Goal: Information Seeking & Learning: Check status

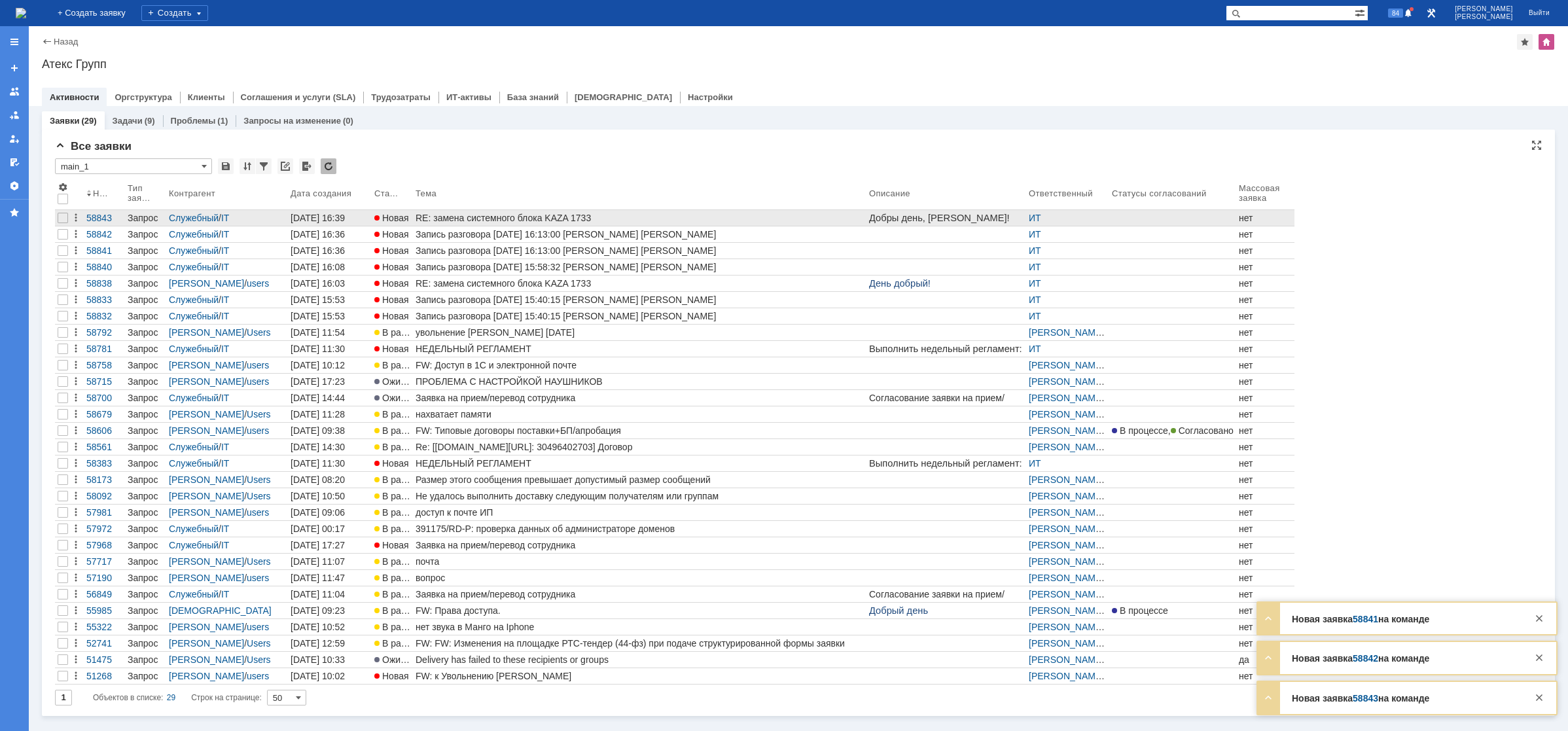
click at [442, 224] on link "RE: замена системного блока KAZA 1733" at bounding box center [640, 218] width 454 height 16
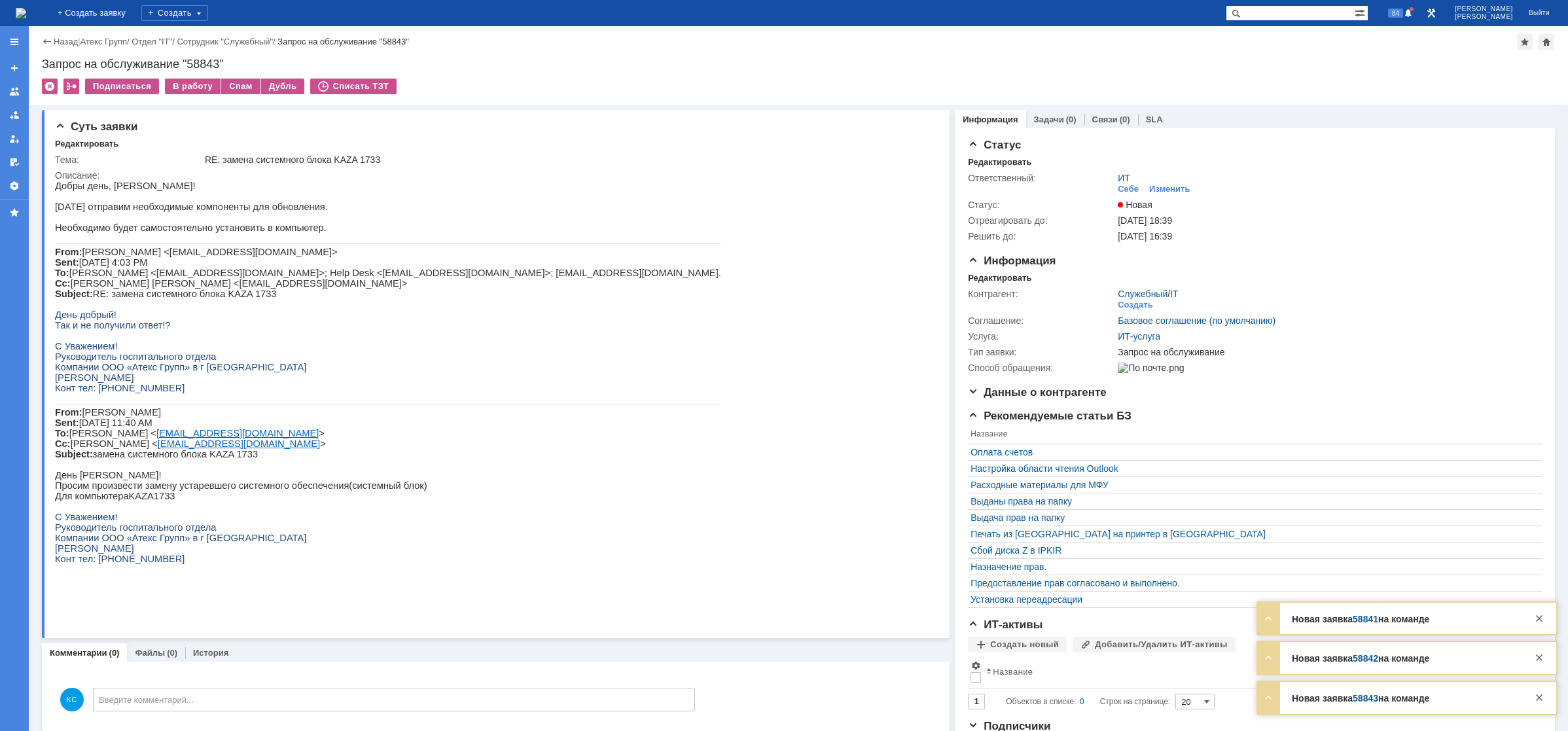
click at [27, 12] on img at bounding box center [21, 13] width 10 height 10
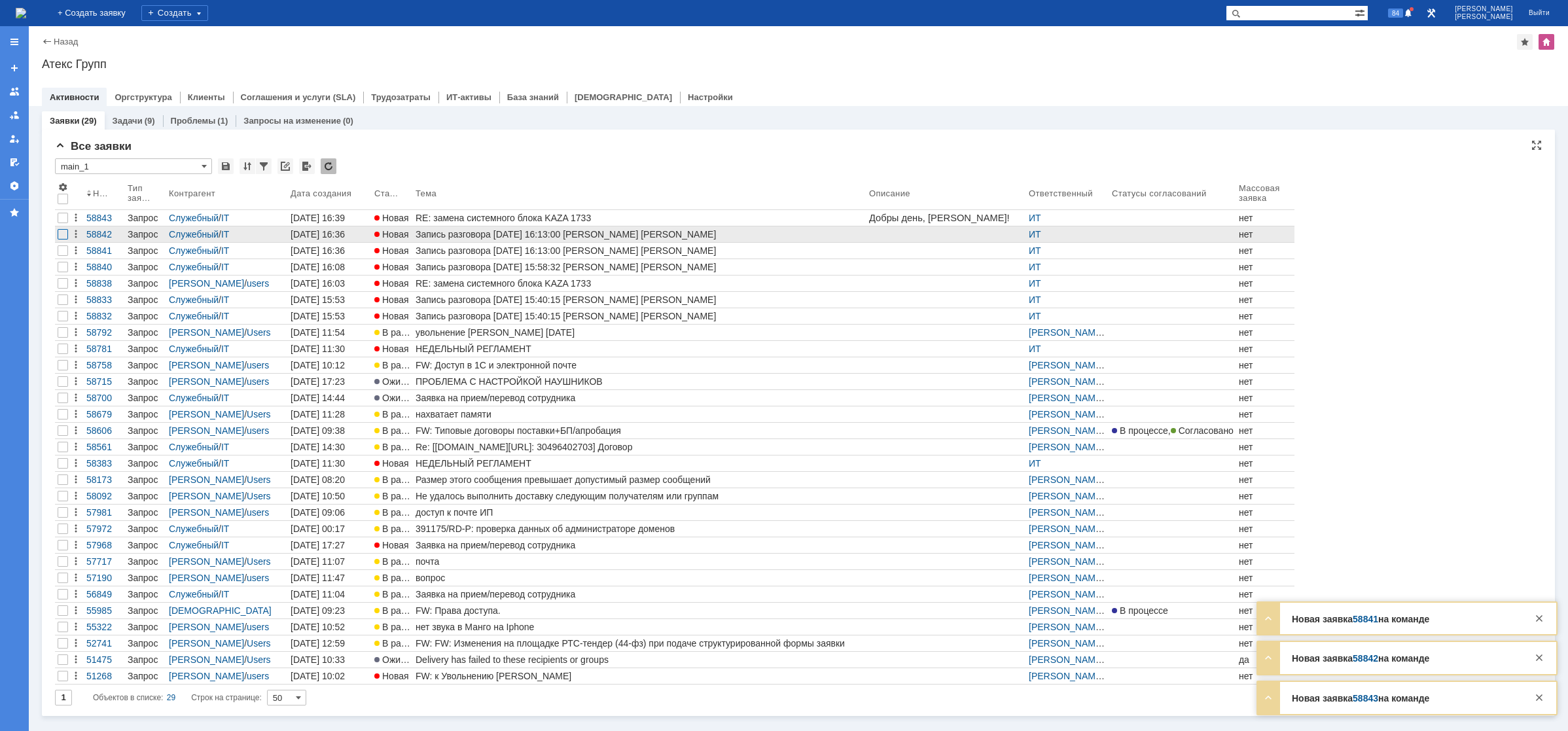
click at [66, 235] on div at bounding box center [63, 234] width 10 height 10
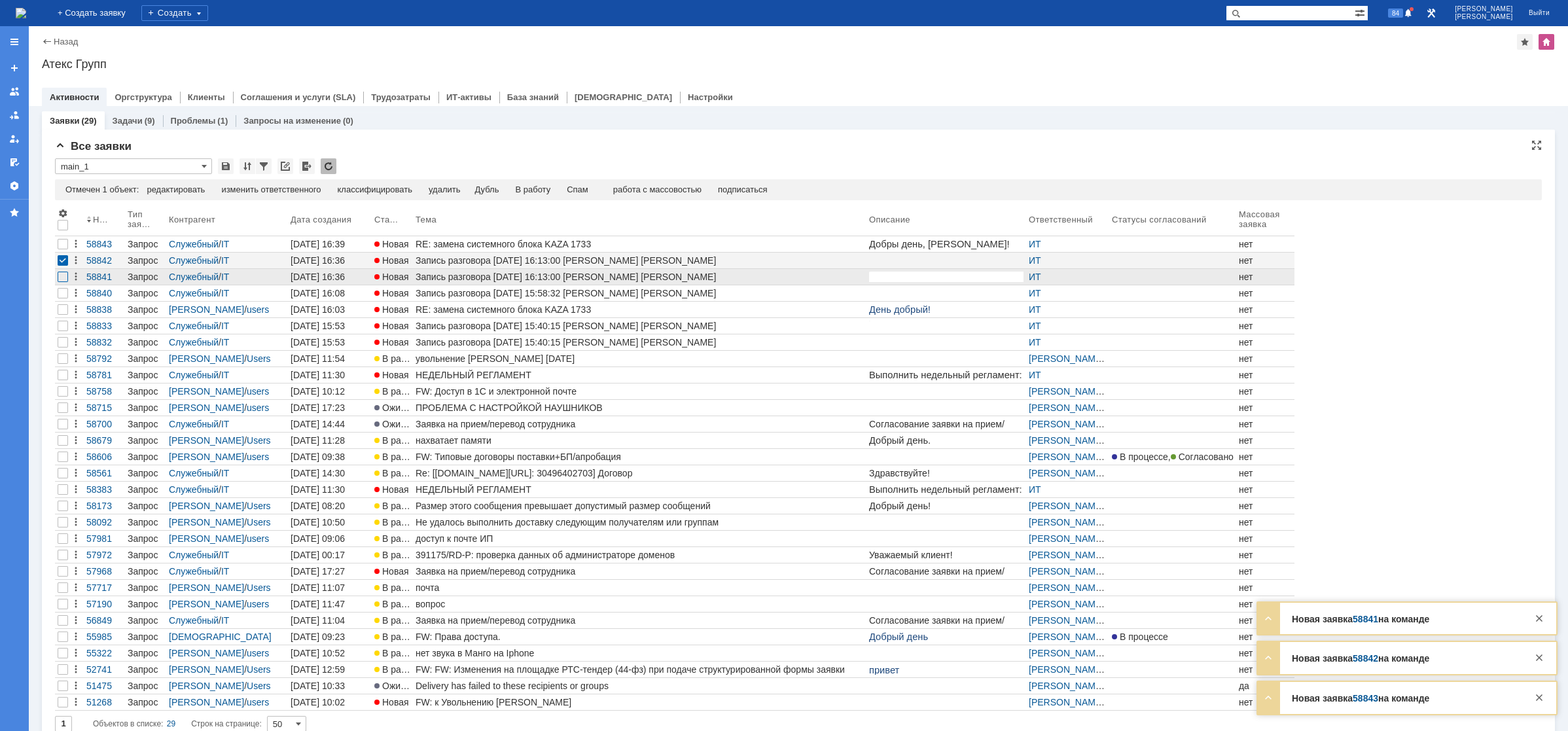
click at [64, 276] on div at bounding box center [63, 277] width 10 height 10
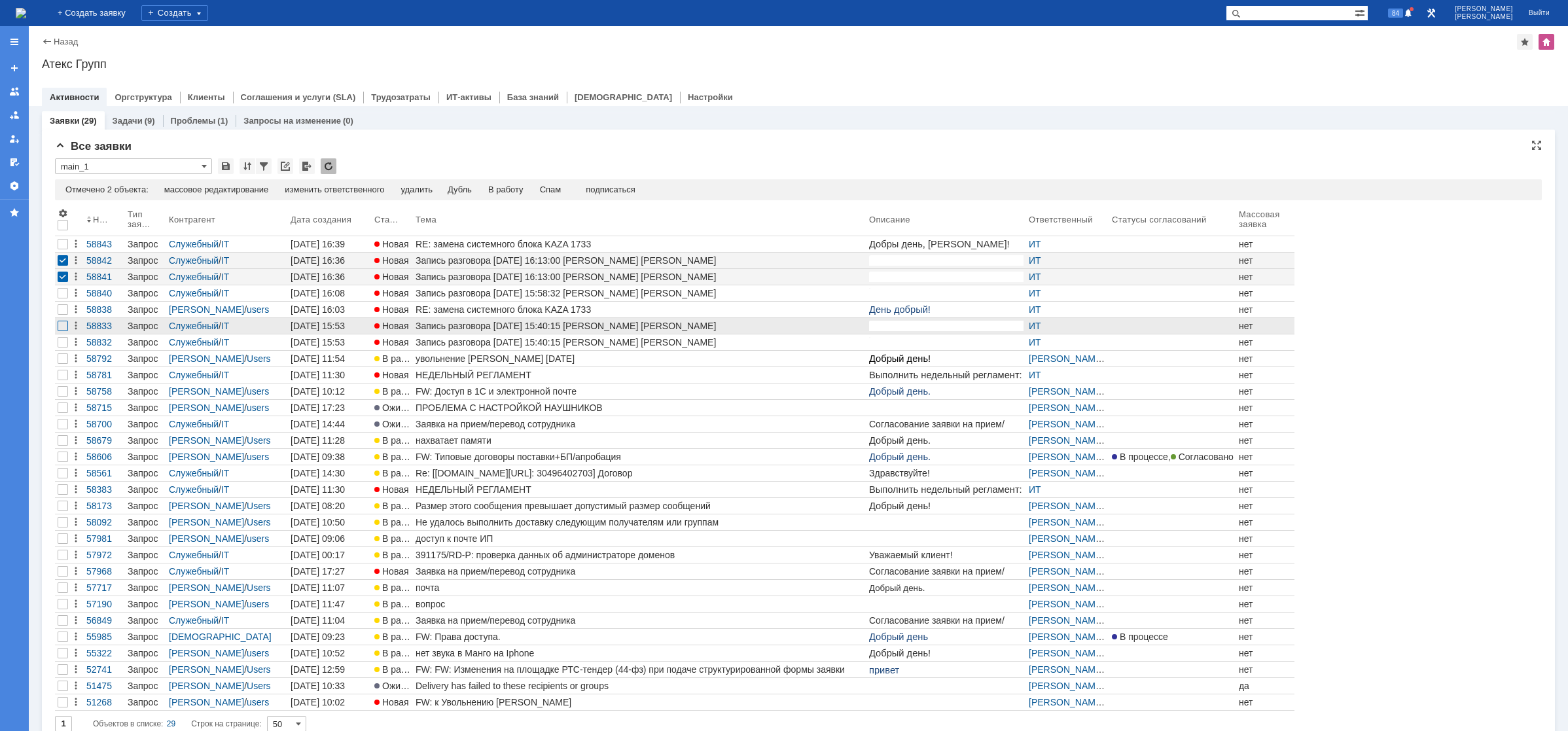
click at [59, 327] on div at bounding box center [63, 326] width 10 height 10
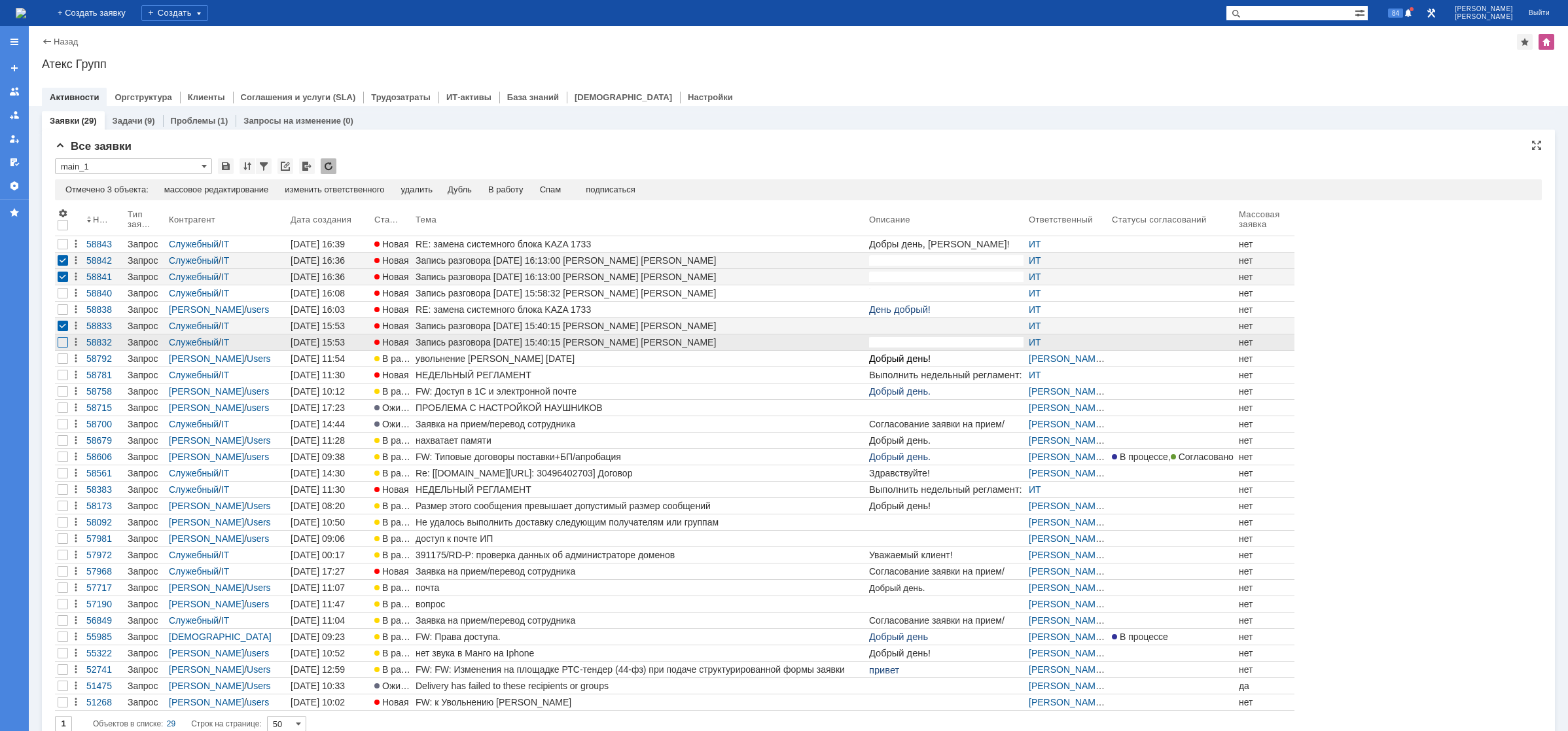
click at [61, 345] on div at bounding box center [63, 342] width 10 height 10
click at [552, 189] on div "Спам" at bounding box center [550, 189] width 22 height 10
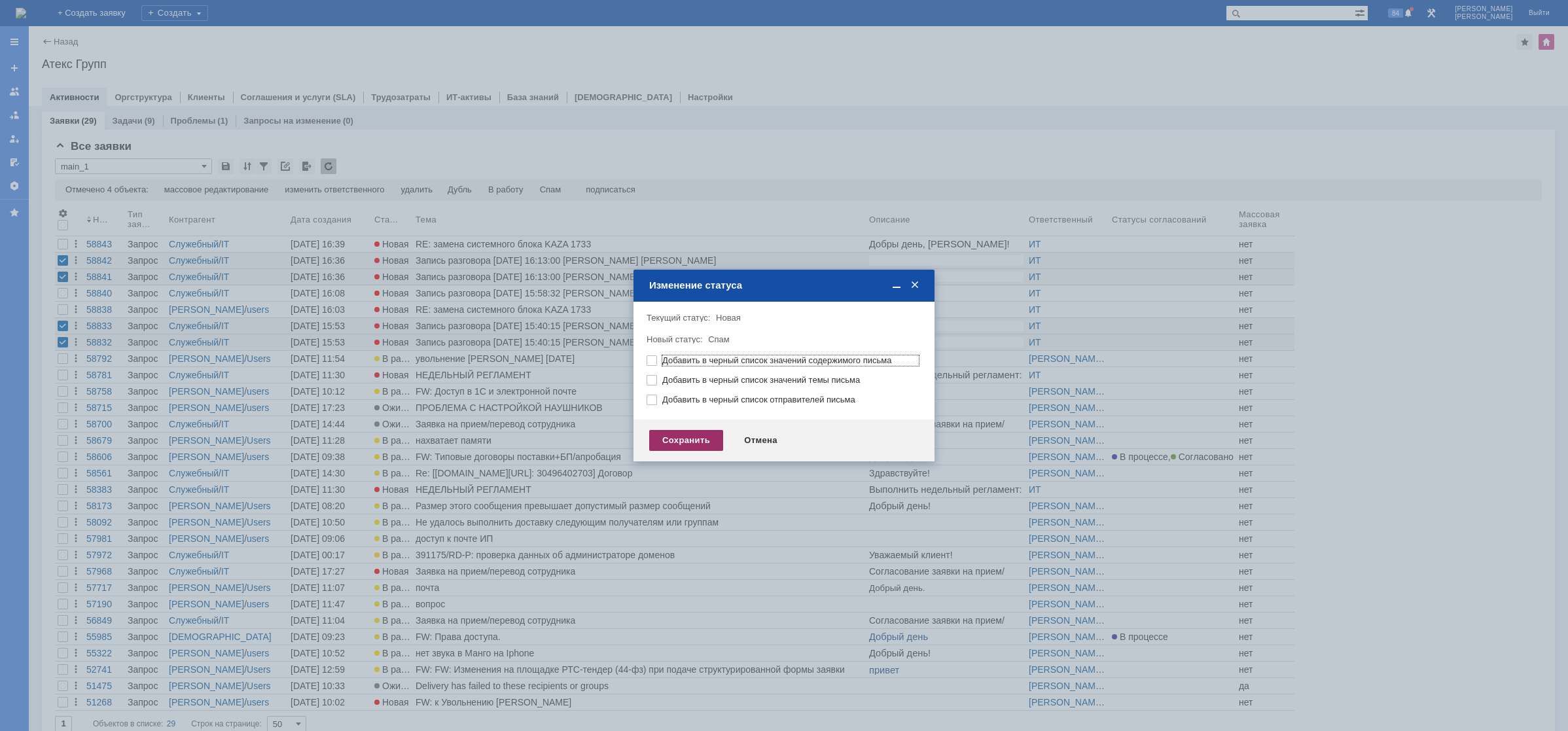
click at [658, 433] on div "Сохранить" at bounding box center [686, 441] width 74 height 21
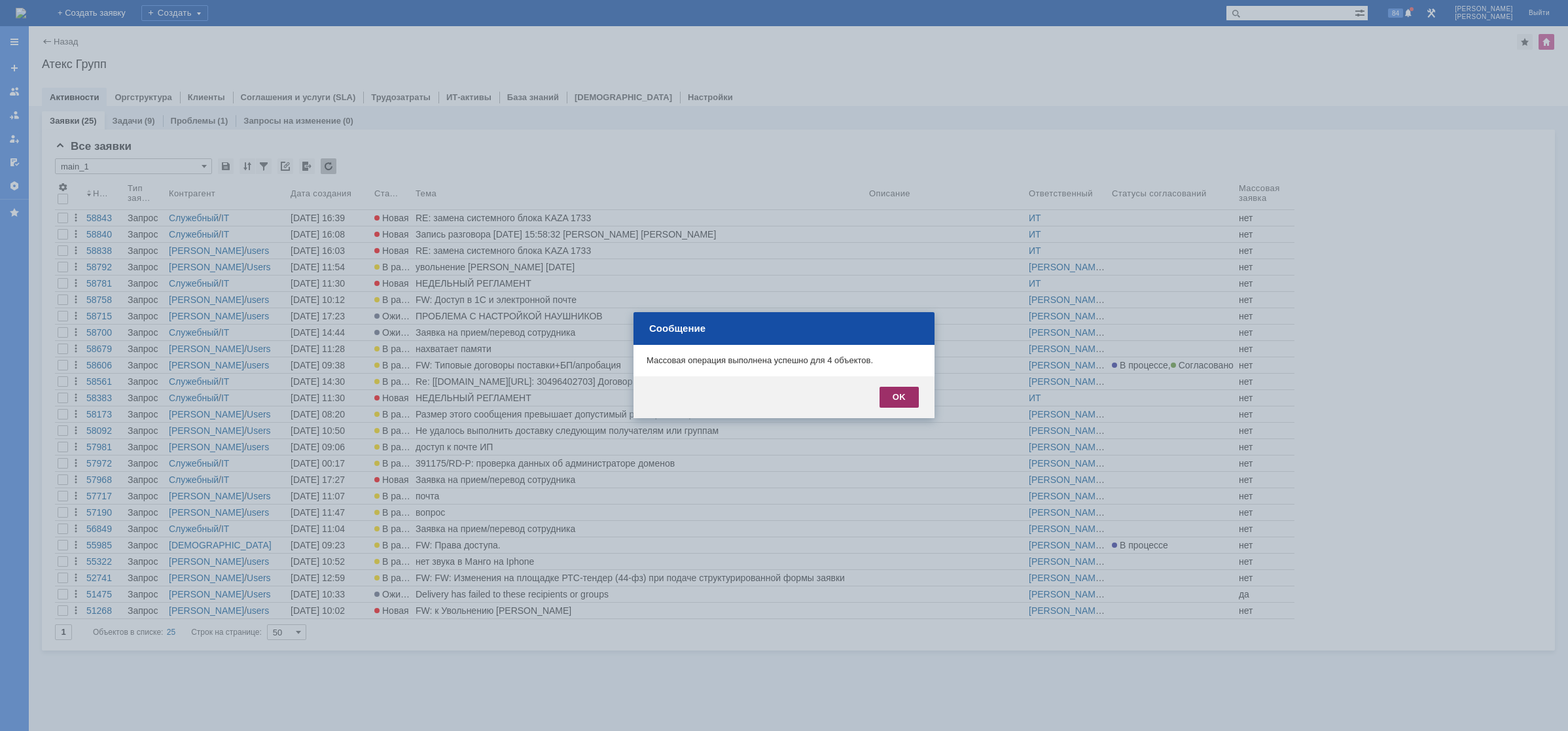
click at [905, 401] on div "OK" at bounding box center [899, 397] width 39 height 21
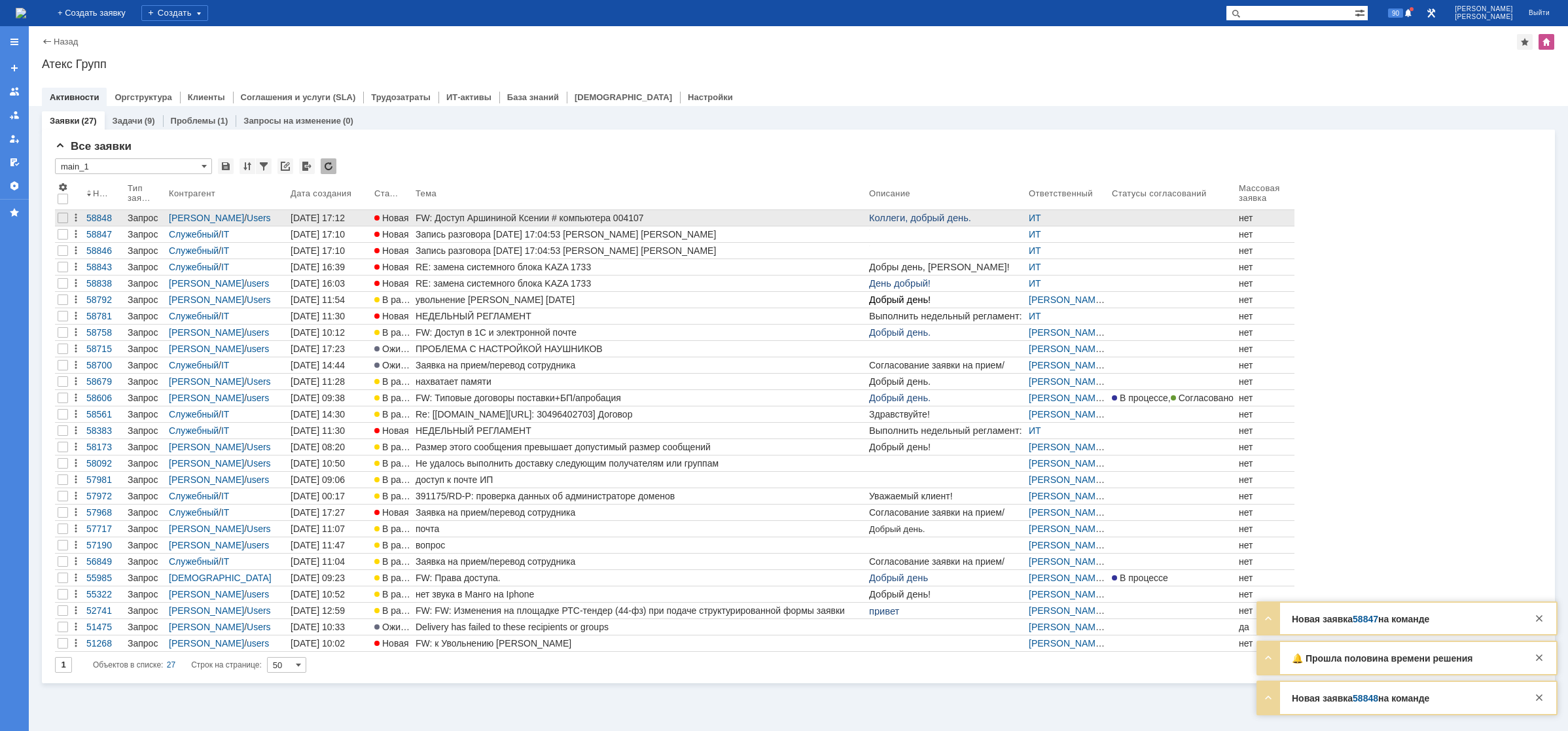
click at [461, 220] on div "FW: Доступ Аршининой Ксении # компьютера 004107" at bounding box center [640, 217] width 448 height 10
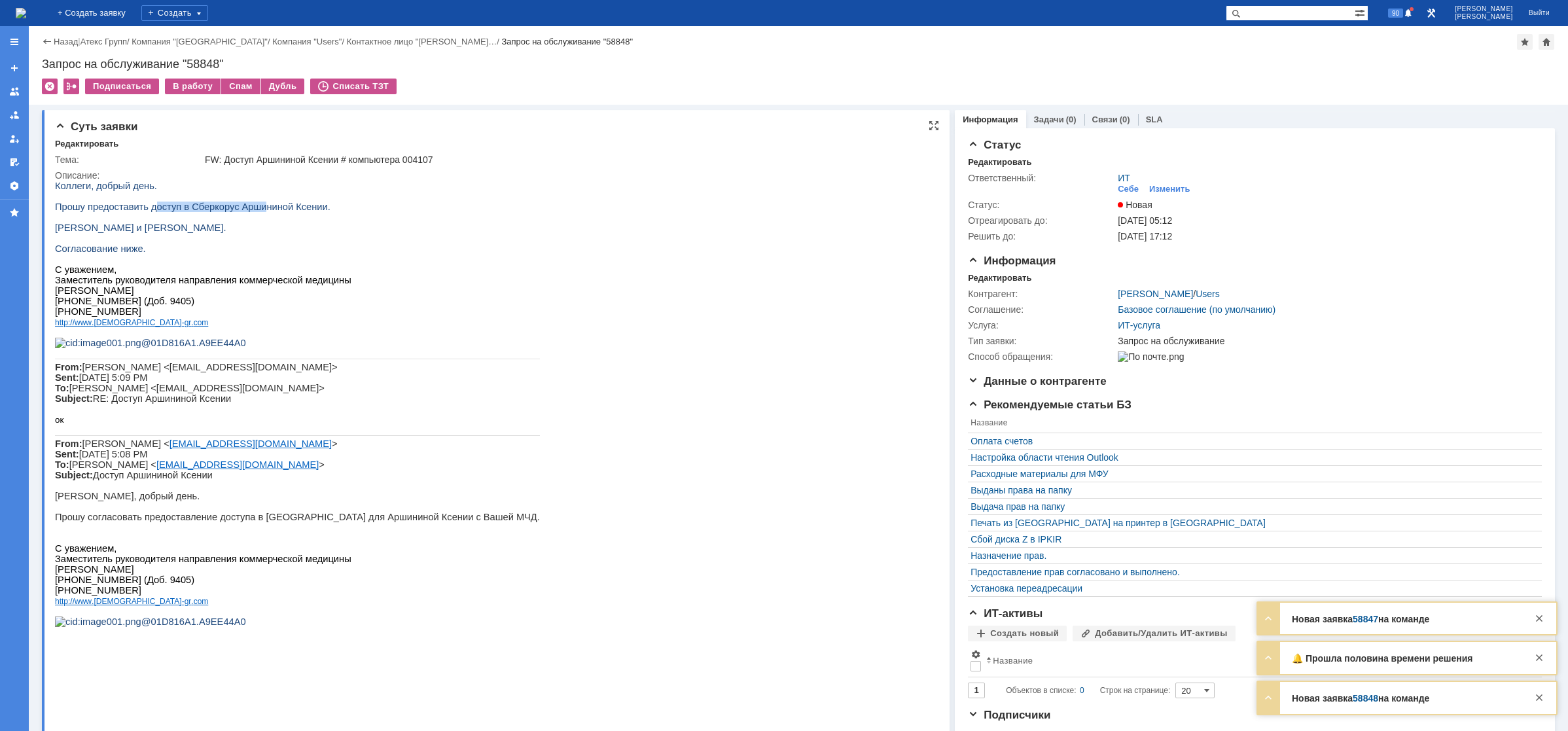
drag, startPoint x: 149, startPoint y: 212, endPoint x: 252, endPoint y: 207, distance: 103.1
click at [251, 207] on span "Прошу предоставить доступ в Сберкорус Аршининой Ксении." at bounding box center [192, 207] width 276 height 10
drag, startPoint x: 294, startPoint y: 207, endPoint x: 313, endPoint y: 209, distance: 19.1
click at [309, 208] on p "Прошу предоставить доступ в Сберкорус Аршининой Ксении." at bounding box center [297, 207] width 485 height 10
drag, startPoint x: 102, startPoint y: 236, endPoint x: 151, endPoint y: 236, distance: 49.0
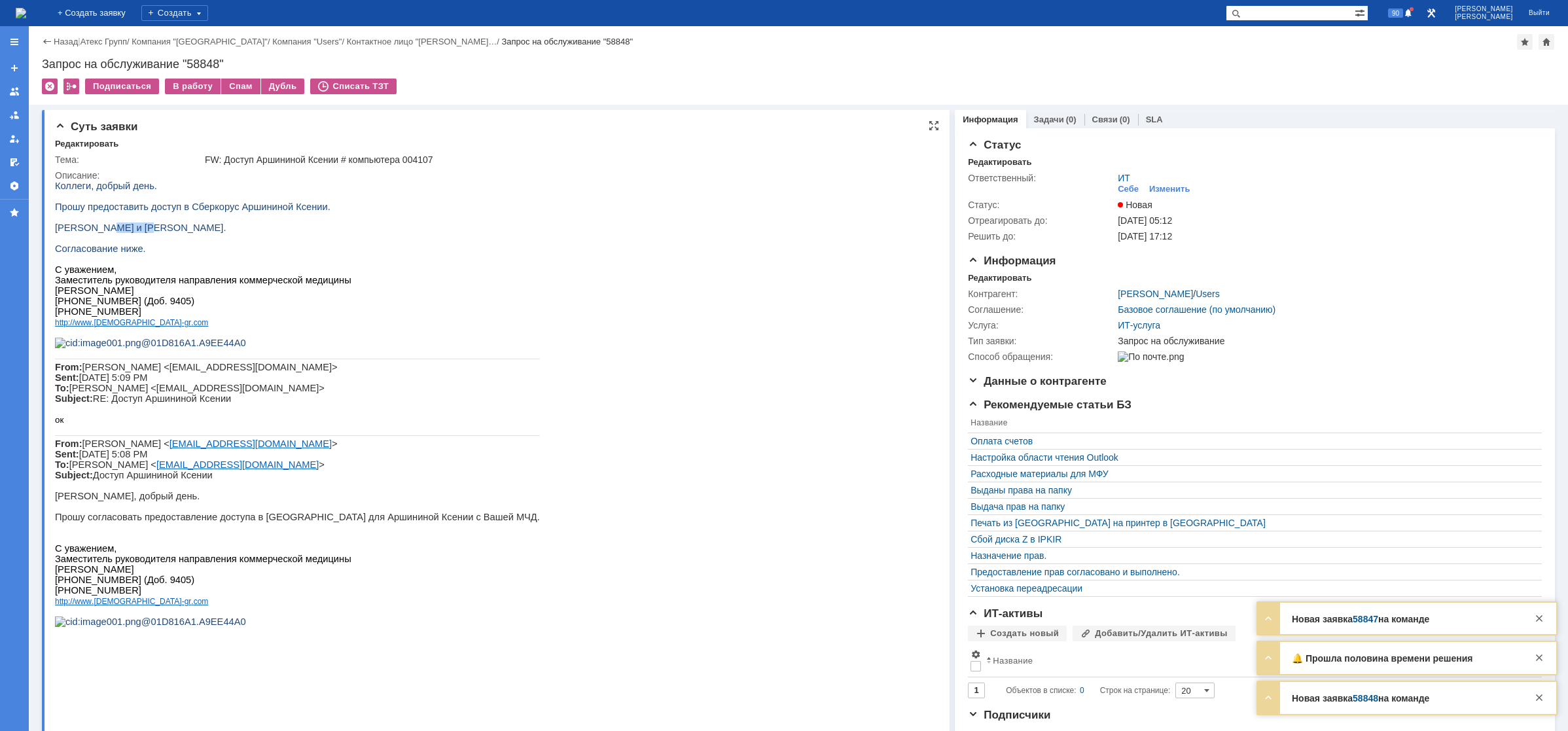
click at [151, 233] on span "[PERSON_NAME] и [PERSON_NAME]." at bounding box center [140, 228] width 171 height 10
drag, startPoint x: 93, startPoint y: 254, endPoint x: 109, endPoint y: 257, distance: 16.3
click at [107, 254] on span "Согласование ниже." at bounding box center [100, 248] width 91 height 10
click at [125, 254] on span "Согласование ниже." at bounding box center [100, 248] width 91 height 10
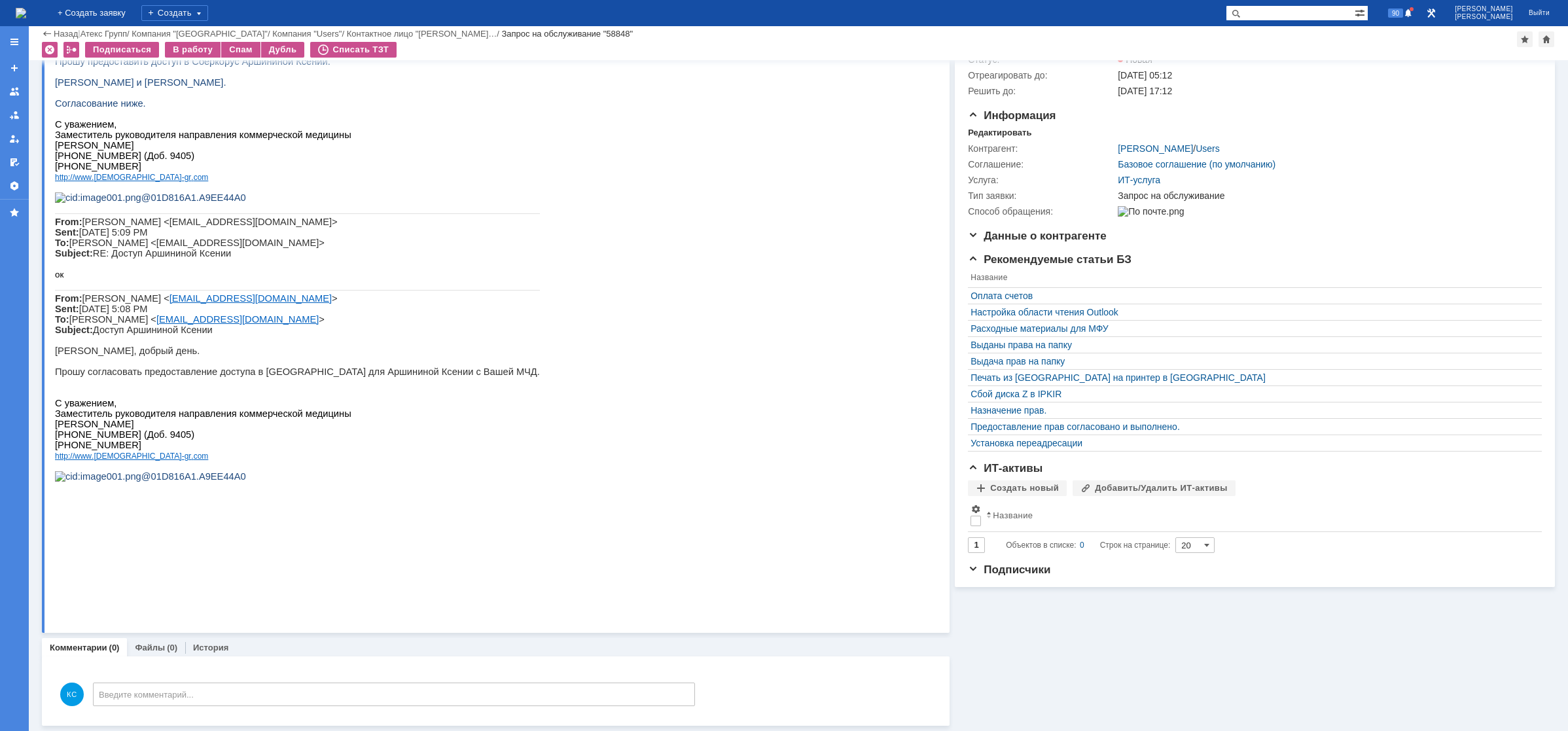
scroll to position [101, 0]
drag, startPoint x: 129, startPoint y: 450, endPoint x: 292, endPoint y: 450, distance: 163.0
click at [269, 377] on p "Прошу согласовать предоставление доступа в [GEOGRAPHIC_DATA] для Аршининой Ксен…" at bounding box center [297, 372] width 485 height 10
drag, startPoint x: 339, startPoint y: 447, endPoint x: 377, endPoint y: 447, distance: 38.0
click at [373, 377] on p "Прошу согласовать предоставление доступа в [GEOGRAPHIC_DATA] для Аршининой Ксен…" at bounding box center [297, 372] width 485 height 10
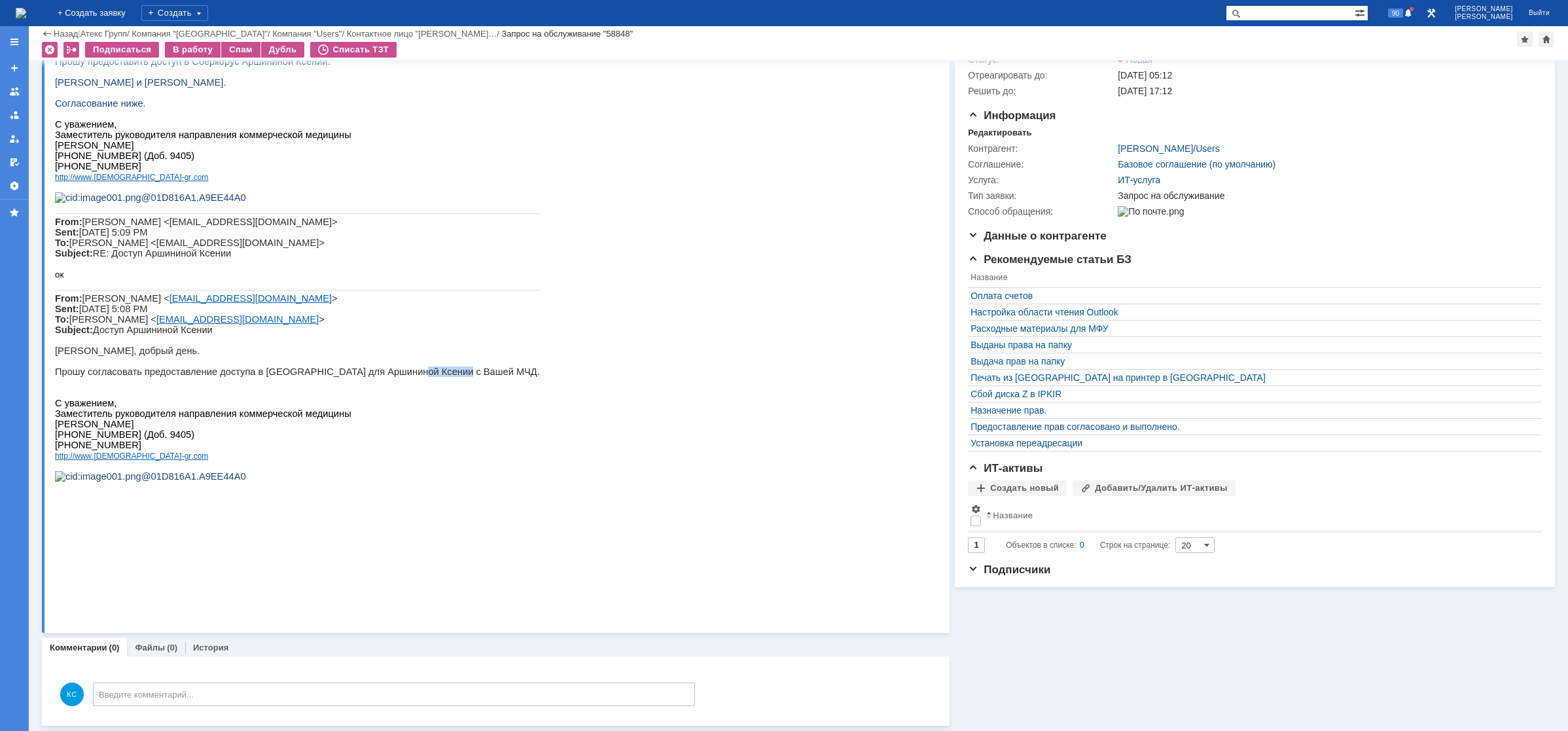
drag, startPoint x: 420, startPoint y: 446, endPoint x: 434, endPoint y: 446, distance: 14.0
click at [429, 377] on p "Прошу согласовать предоставление доступа в [GEOGRAPHIC_DATA] для Аршининой Ксен…" at bounding box center [297, 372] width 485 height 10
click at [282, 388] on p at bounding box center [297, 382] width 485 height 10
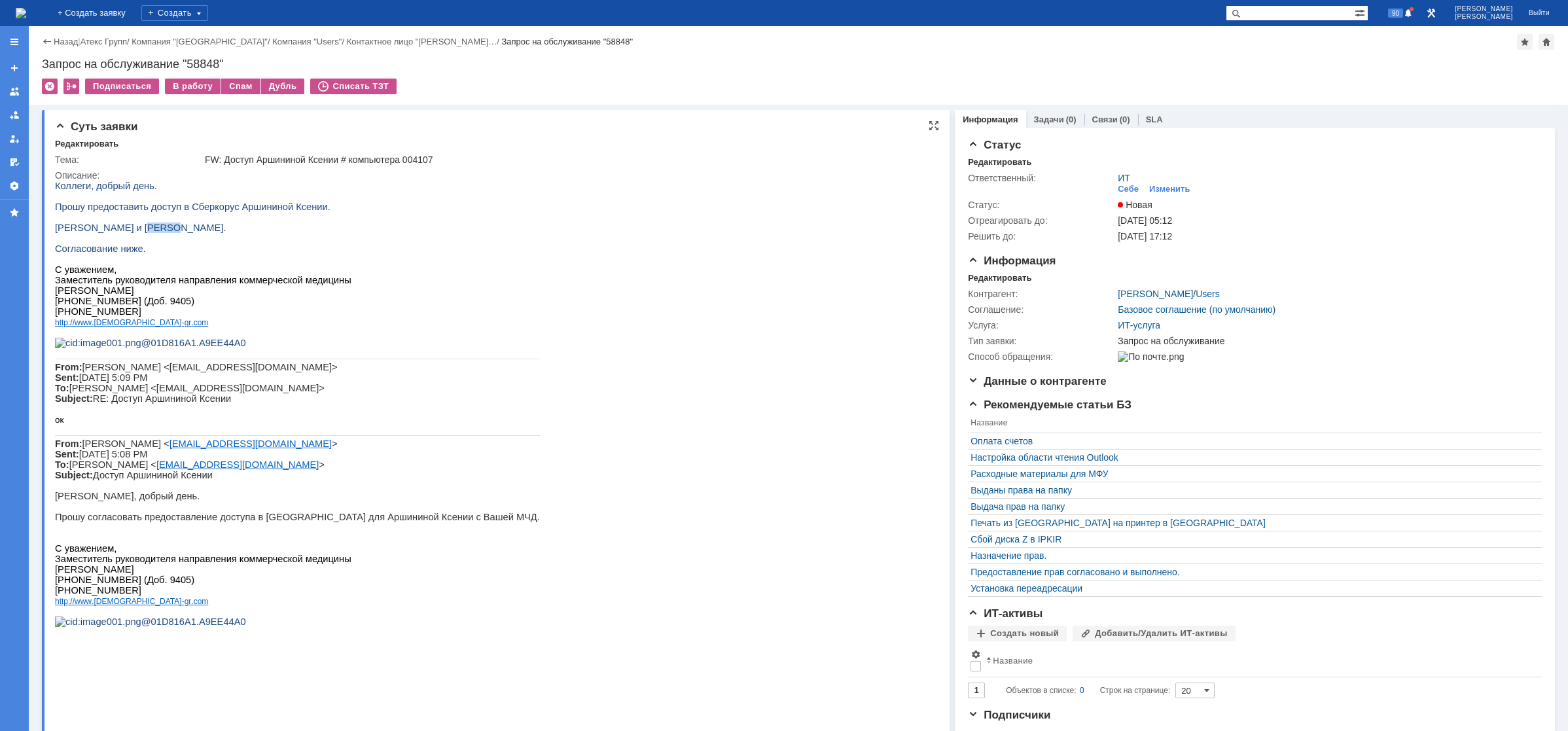
drag, startPoint x: 135, startPoint y: 232, endPoint x: 184, endPoint y: 230, distance: 49.0
click at [182, 230] on span "[PERSON_NAME] и [PERSON_NAME]." at bounding box center [140, 228] width 171 height 10
drag, startPoint x: 190, startPoint y: 234, endPoint x: 167, endPoint y: 228, distance: 23.8
click at [188, 233] on span "[PERSON_NAME] и [PERSON_NAME]." at bounding box center [140, 228] width 171 height 10
drag, startPoint x: 220, startPoint y: 217, endPoint x: 256, endPoint y: 217, distance: 36.0
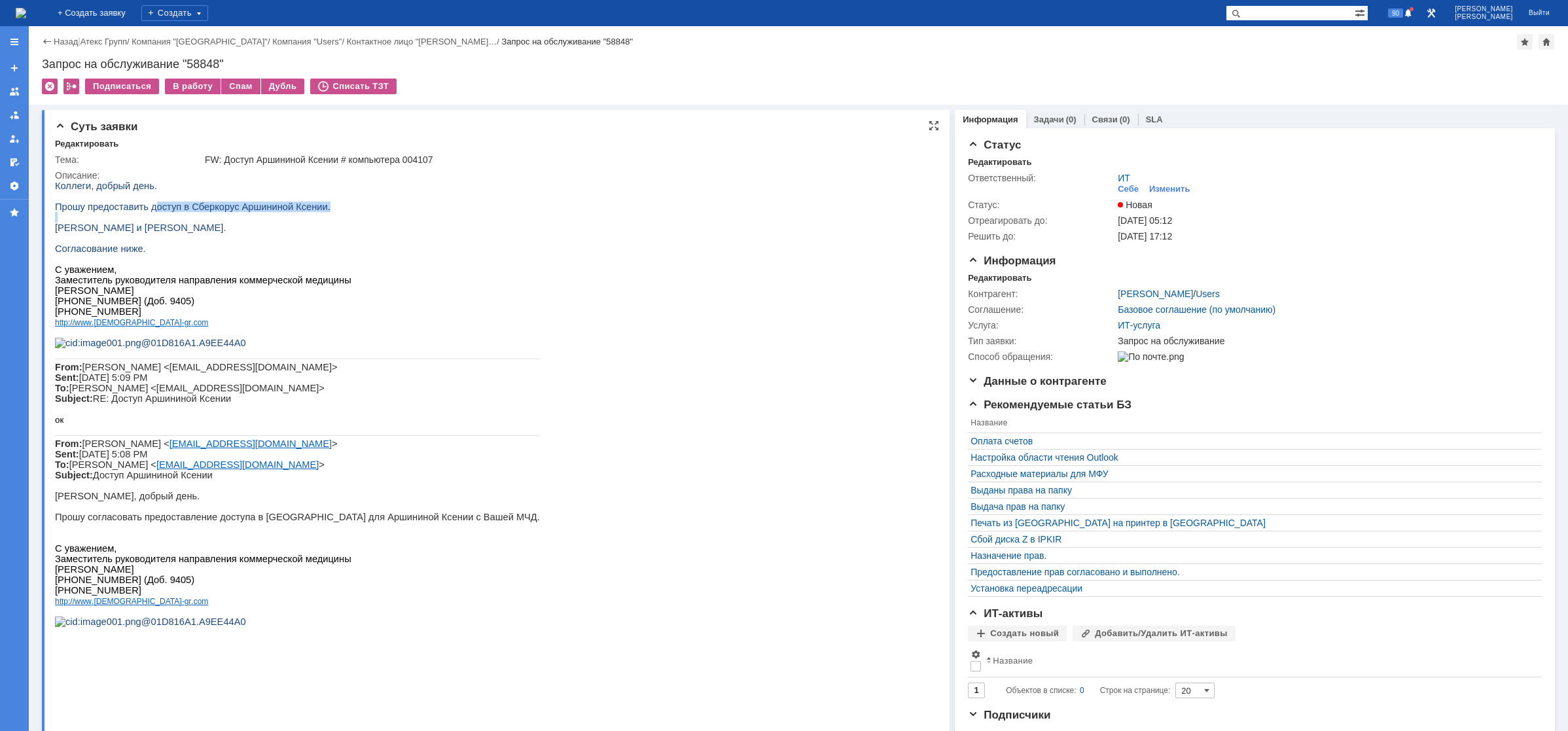
click at [253, 217] on div "Коллеги, добрый день. Прошу предоставить доступ в Сберкорус Аршининой [PERSON_N…" at bounding box center [297, 409] width 485 height 457
drag, startPoint x: 265, startPoint y: 209, endPoint x: 256, endPoint y: 209, distance: 9.0
click at [265, 209] on span "Прошу предоставить доступ в Сберкорус Аршининой Ксении." at bounding box center [192, 207] width 276 height 10
click at [214, 216] on p at bounding box center [297, 217] width 485 height 10
drag, startPoint x: 221, startPoint y: 209, endPoint x: 187, endPoint y: 209, distance: 34.0
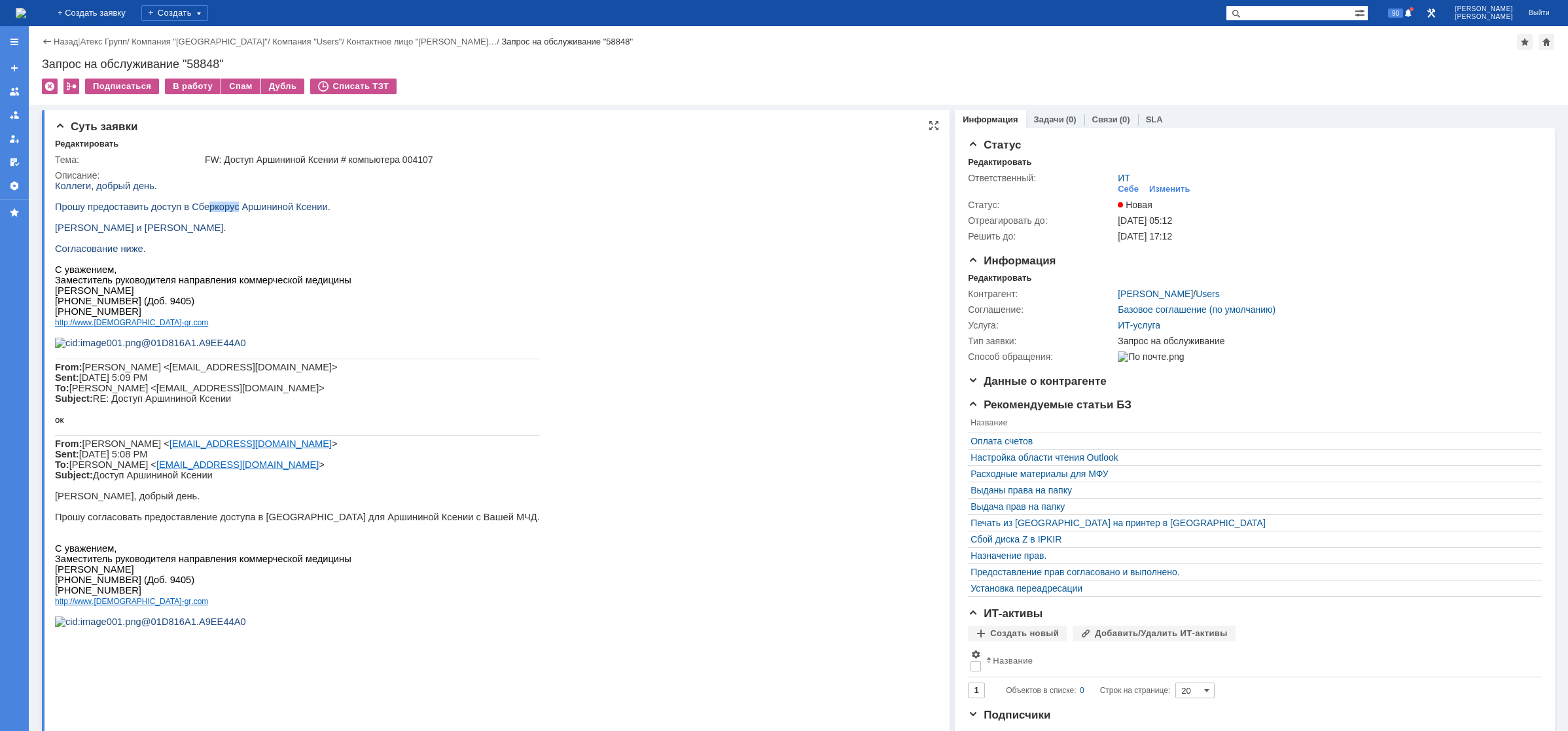
click at [187, 209] on span "Прошу предоставить доступ в Сберкорус Аршининой Ксении." at bounding box center [192, 207] width 276 height 10
click at [27, 8] on img at bounding box center [21, 13] width 10 height 10
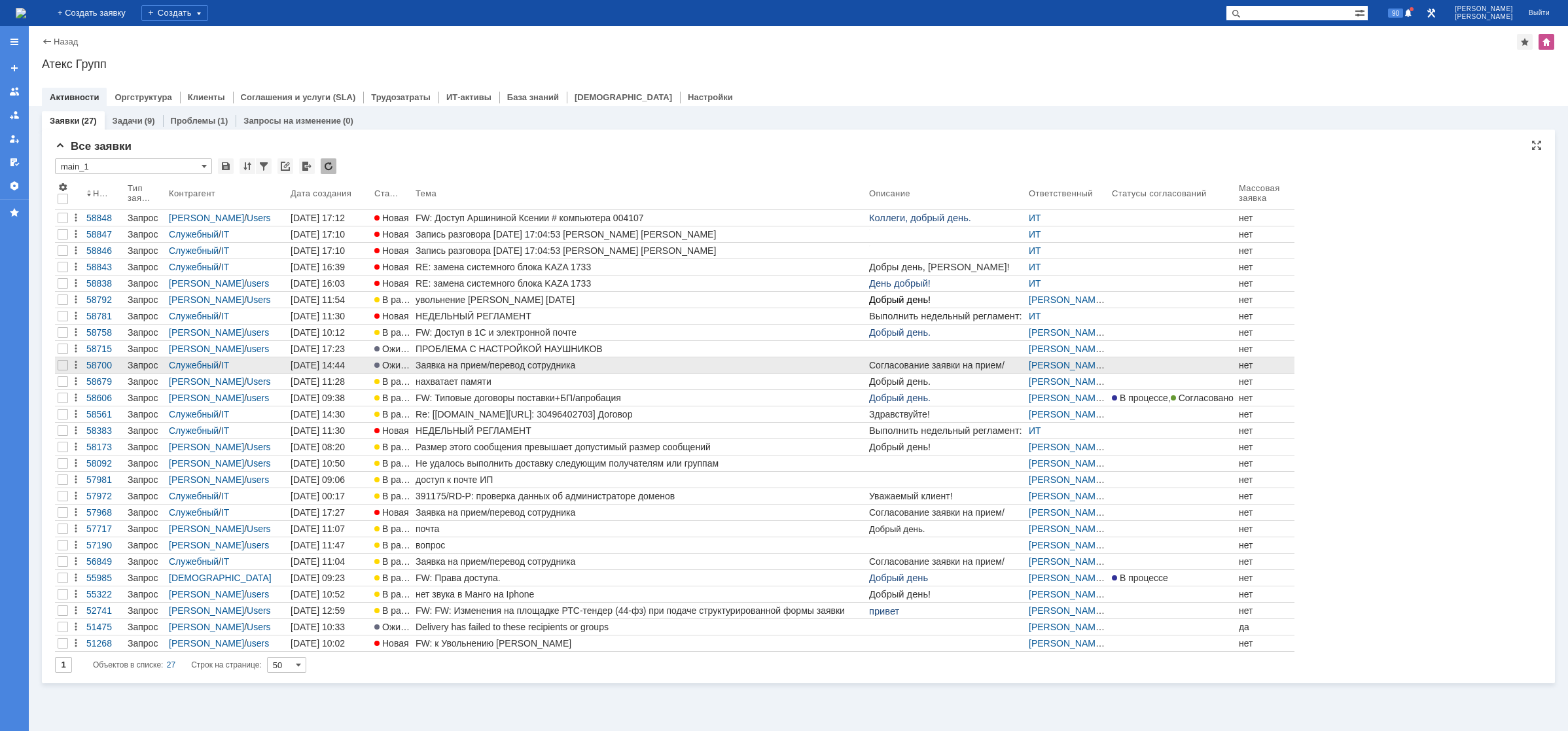
click at [468, 370] on div "Заявка на прием/перевод сотрудника" at bounding box center [640, 364] width 448 height 10
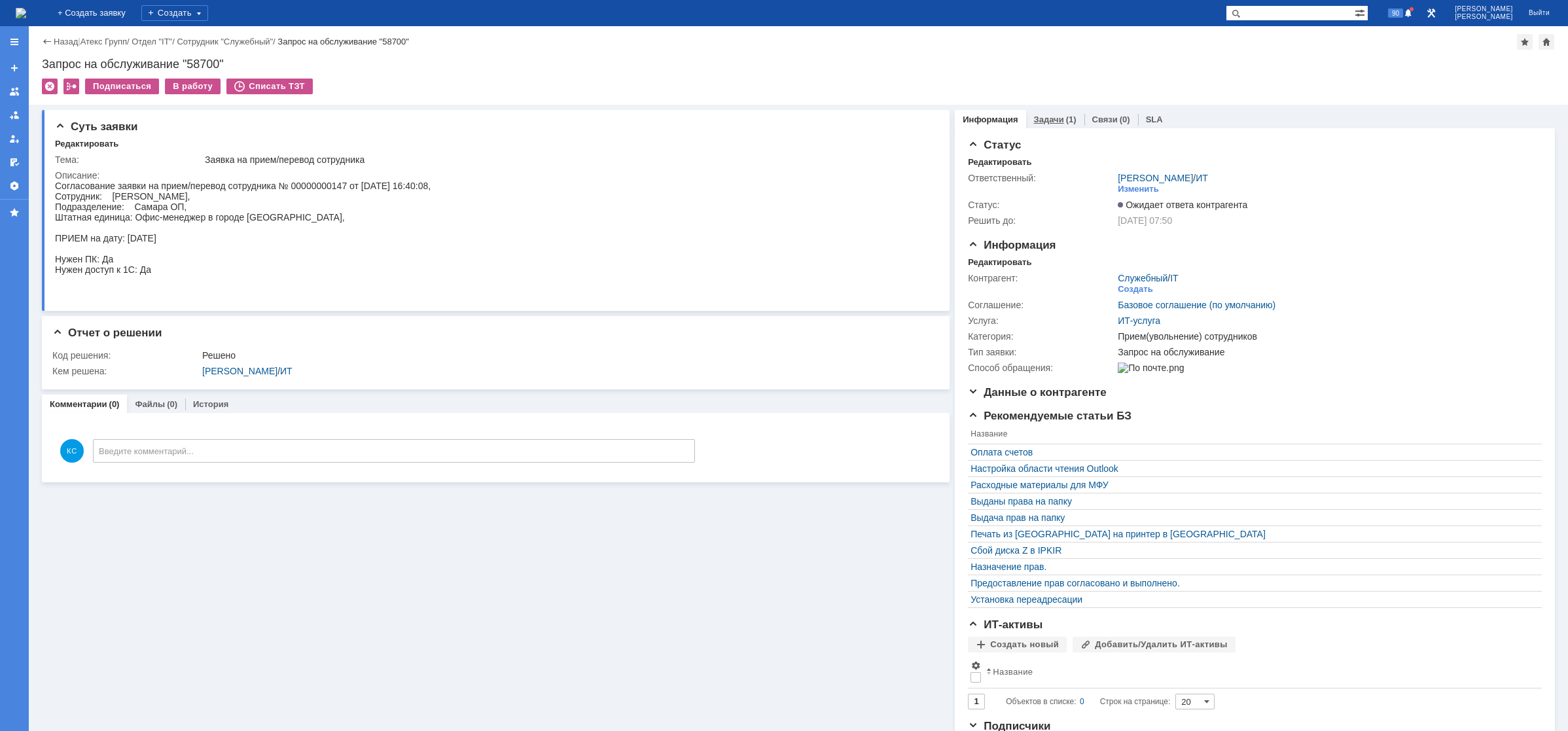
click at [1041, 117] on link "Задачи" at bounding box center [1048, 119] width 30 height 10
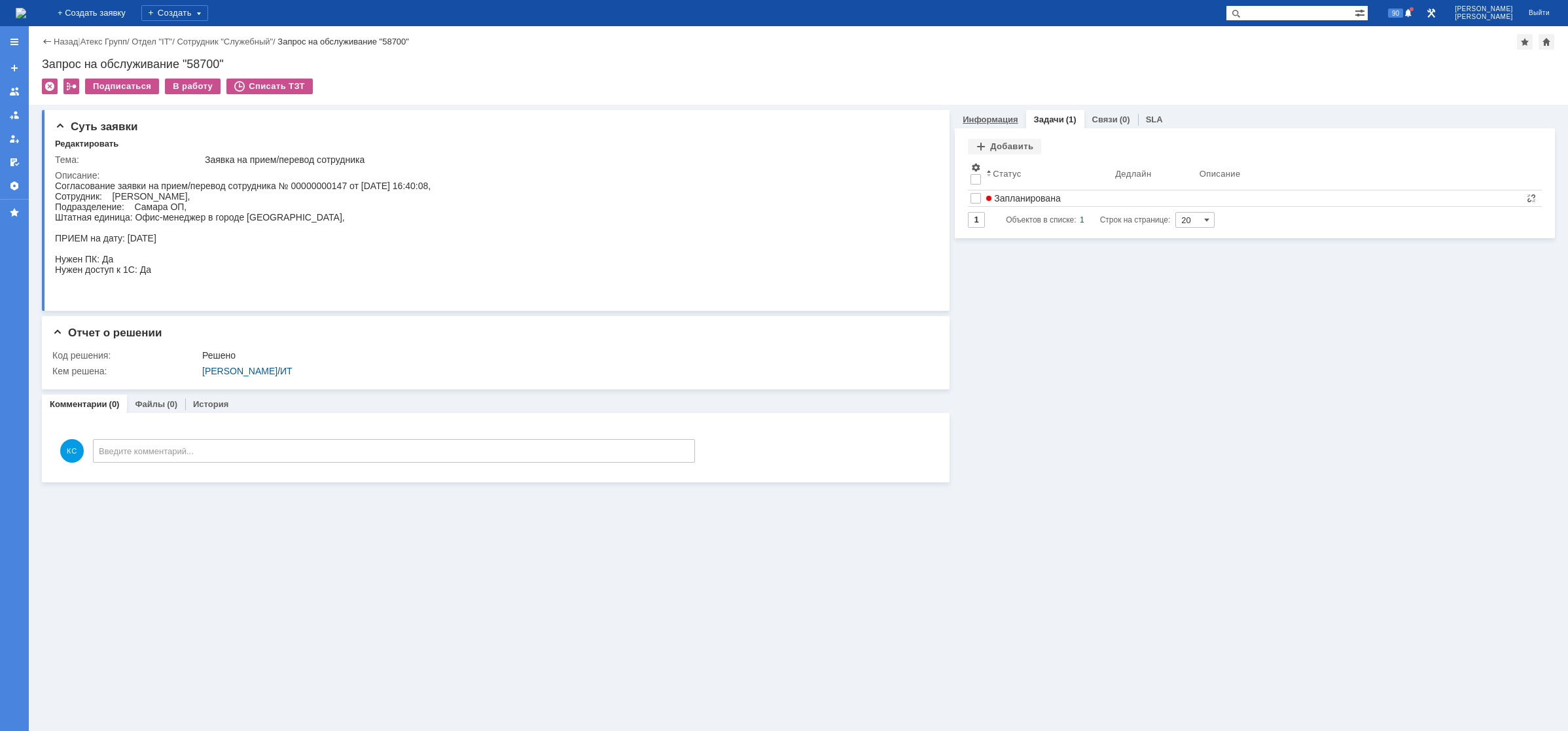
click at [977, 121] on link "Информация" at bounding box center [990, 119] width 55 height 10
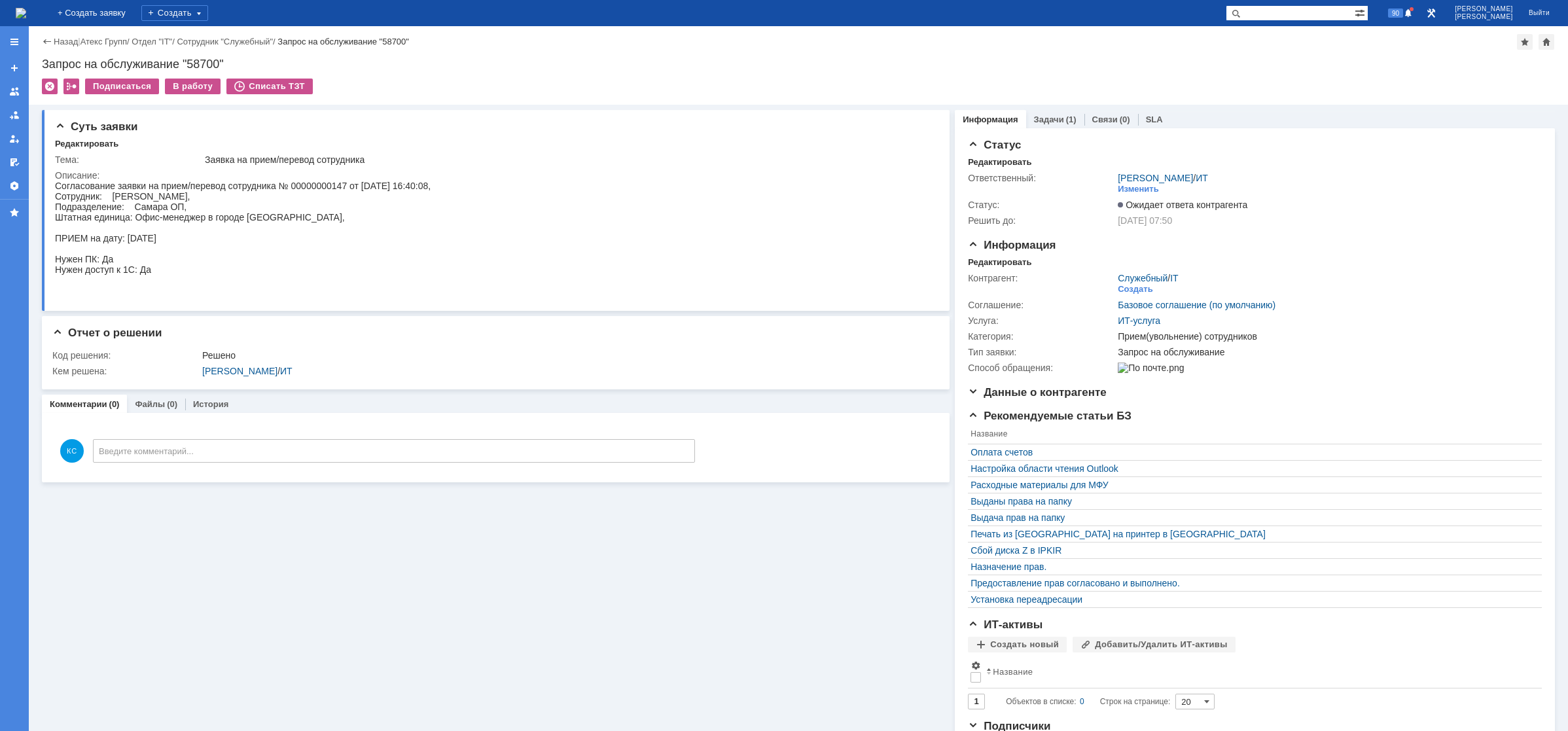
click at [27, 12] on img at bounding box center [21, 13] width 10 height 10
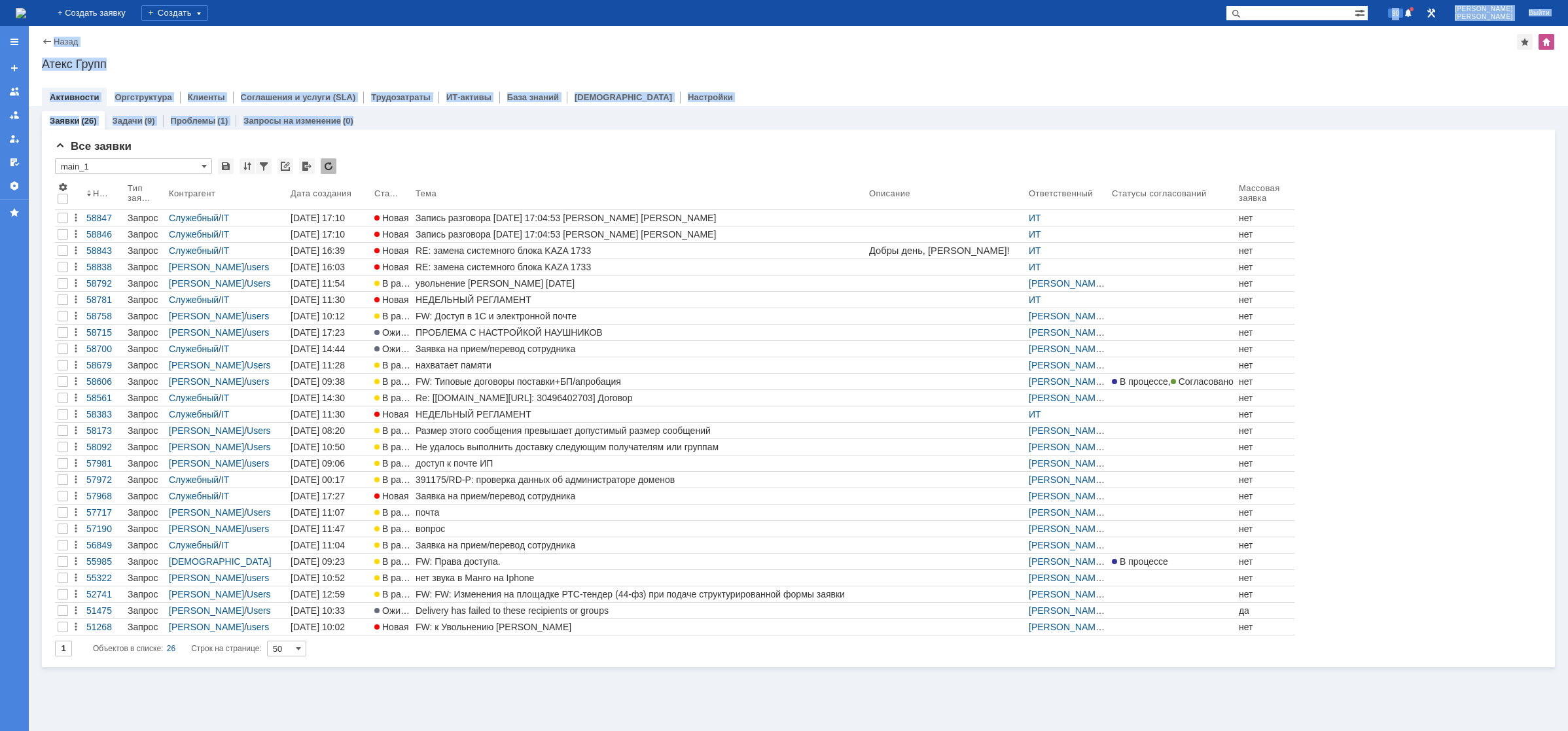
drag, startPoint x: 1125, startPoint y: -25, endPoint x: 1135, endPoint y: -27, distance: 10.2
click at [1135, 0] on html "Идет загрузка, пожалуйста, подождите. На домашнюю + Создать заявку Создать 90 […" at bounding box center [784, 365] width 1568 height 731
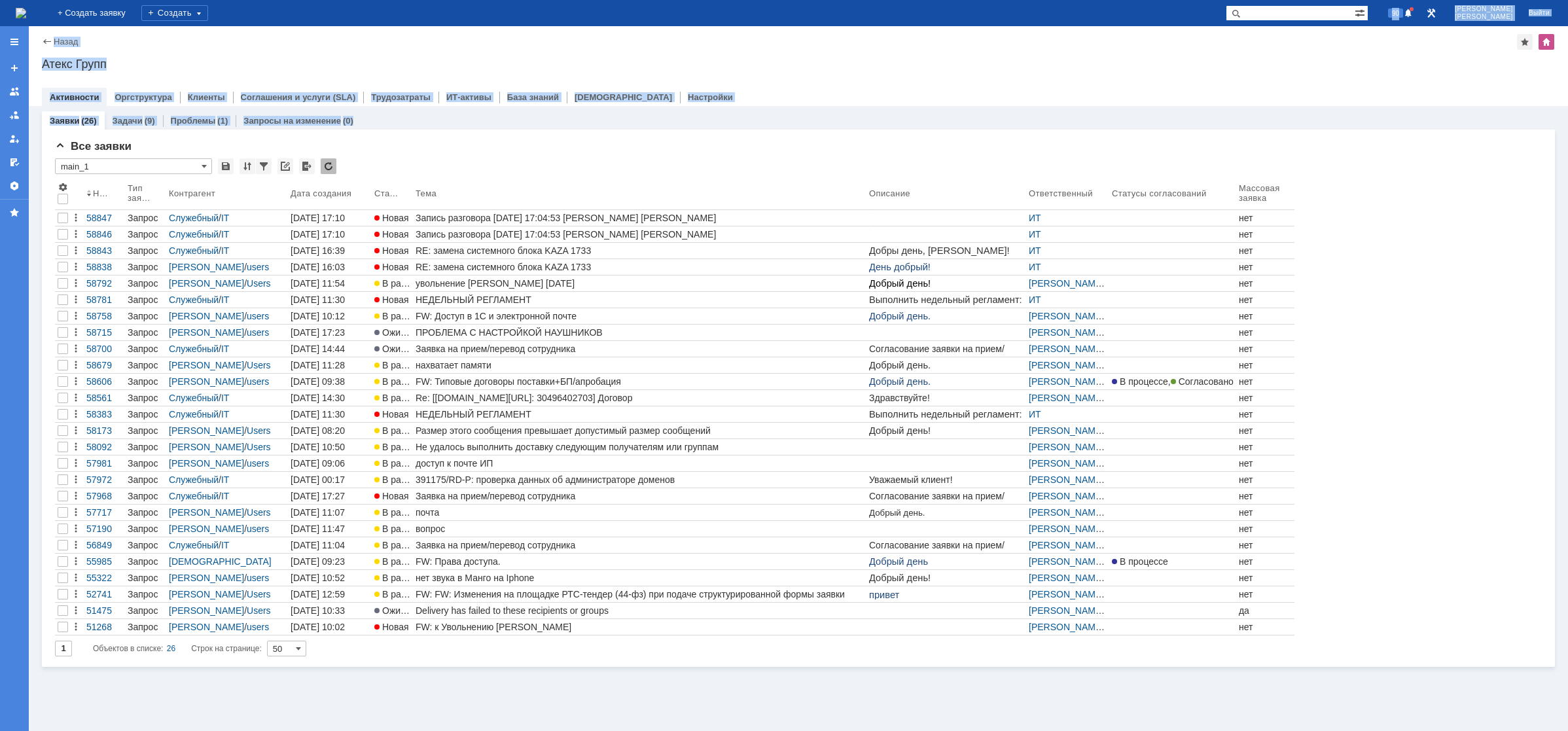
click at [586, 60] on div "Атекс Групп" at bounding box center [798, 64] width 1513 height 13
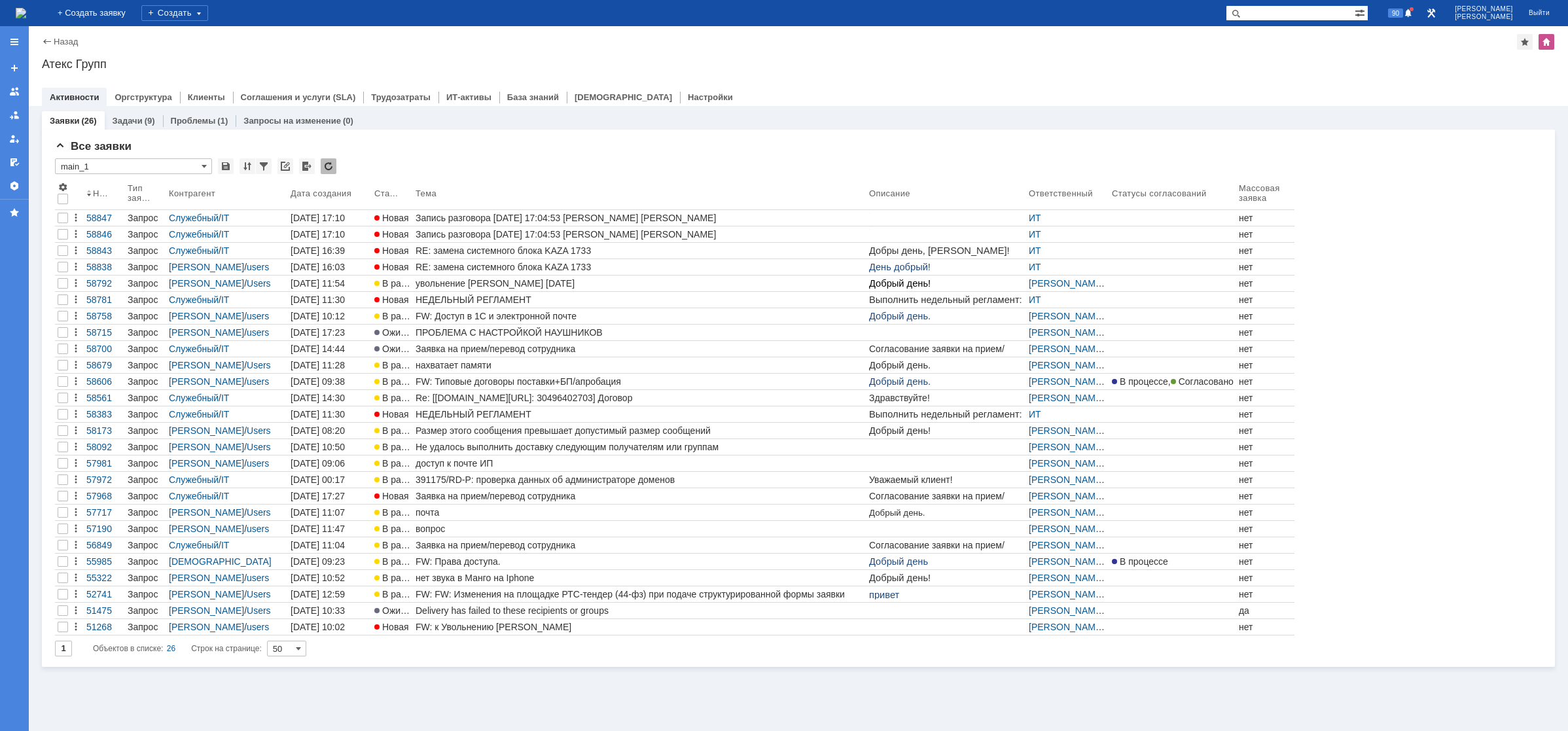
click at [27, 9] on img at bounding box center [21, 13] width 10 height 10
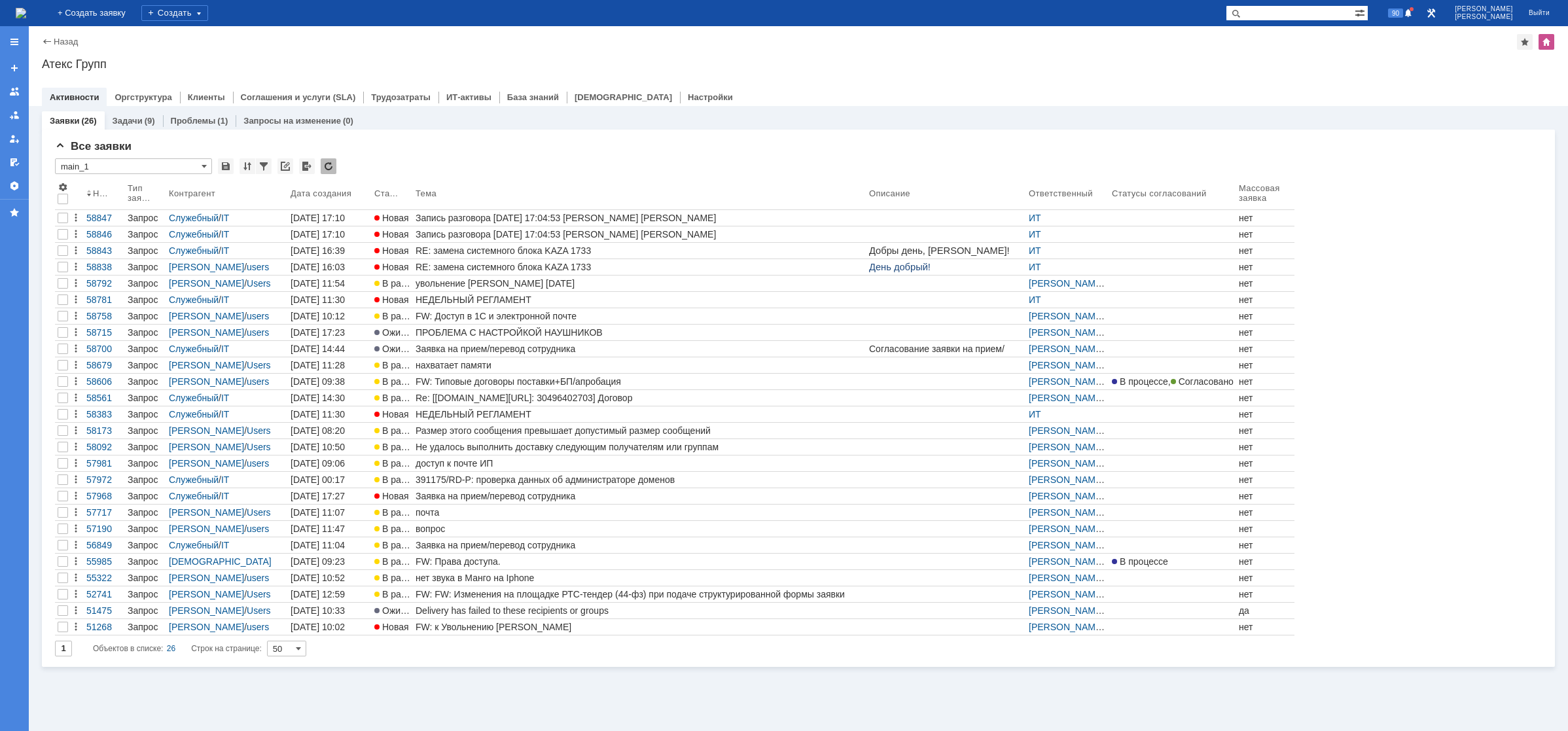
click at [27, 16] on img at bounding box center [21, 13] width 10 height 10
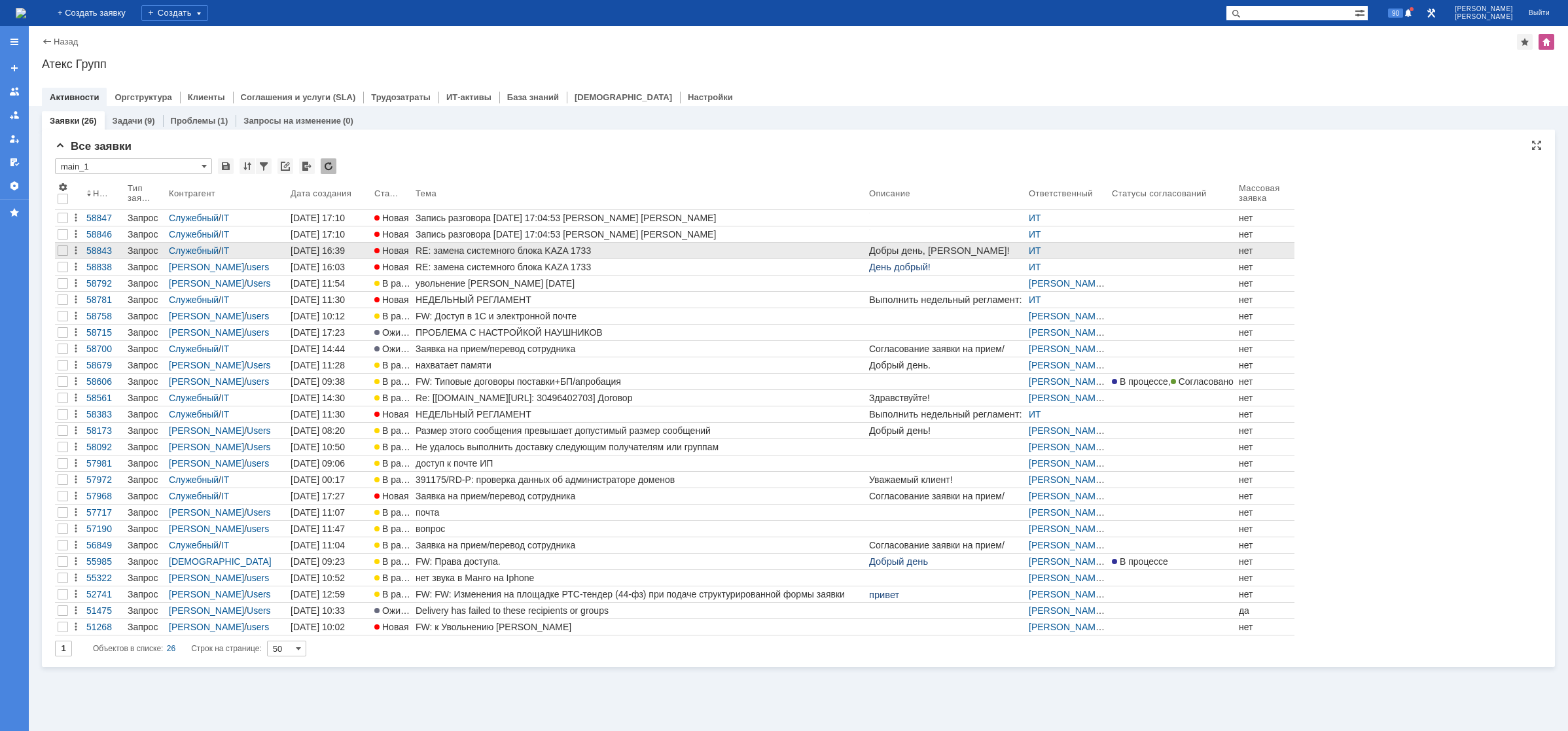
click at [523, 254] on div "RE: замена системного блока KAZA 1733" at bounding box center [640, 250] width 448 height 10
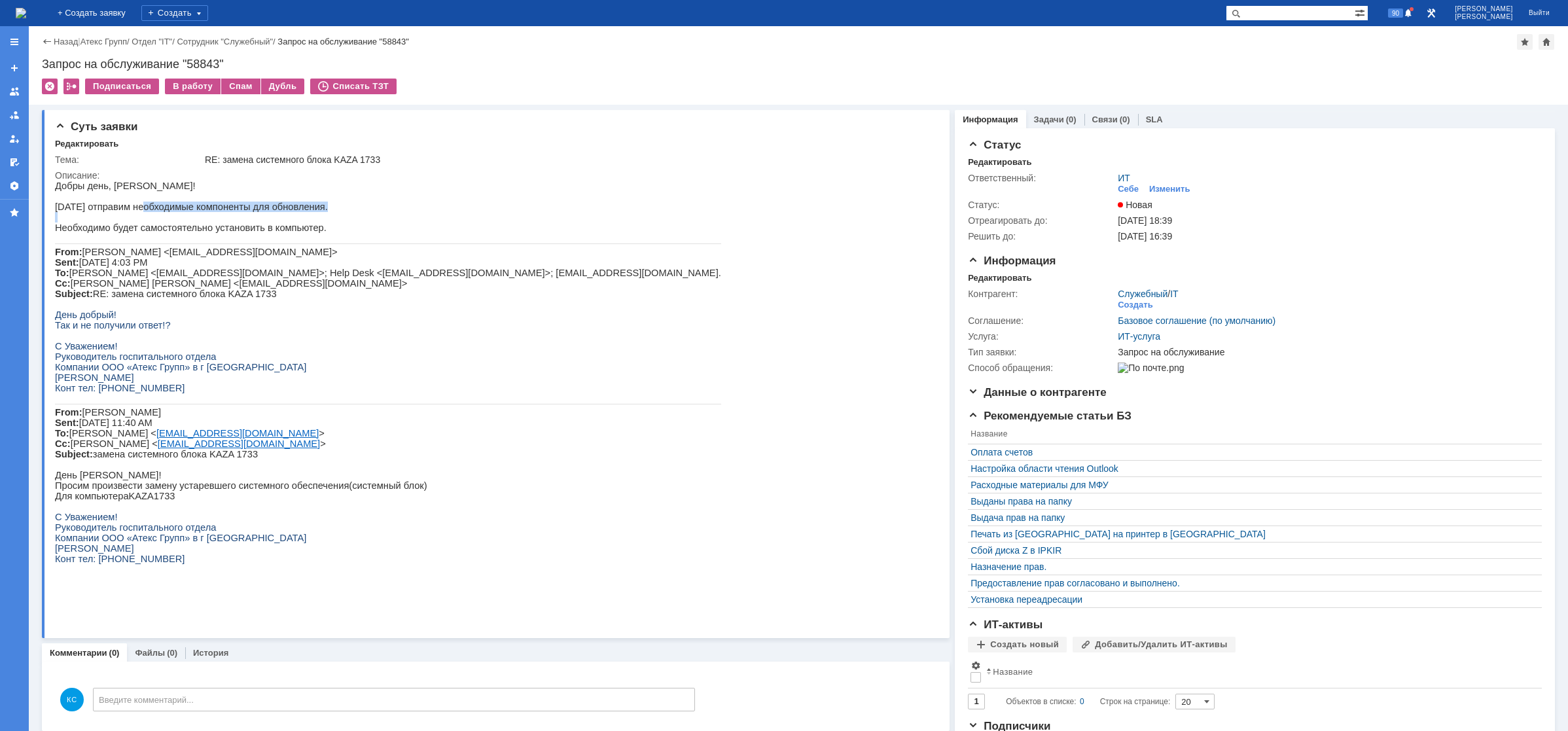
drag, startPoint x: 136, startPoint y: 209, endPoint x: 261, endPoint y: 218, distance: 125.3
click at [261, 218] on div "Добры день, [PERSON_NAME]! [DATE] отправим необходимые компоненты для обновлени…" at bounding box center [388, 378] width 666 height 394
drag, startPoint x: 77, startPoint y: 236, endPoint x: 226, endPoint y: 236, distance: 149.0
click at [224, 233] on p "Необходимо будет самостоятельно установить в компьютер." at bounding box center [388, 228] width 666 height 10
drag, startPoint x: 245, startPoint y: 236, endPoint x: 279, endPoint y: 236, distance: 34.0
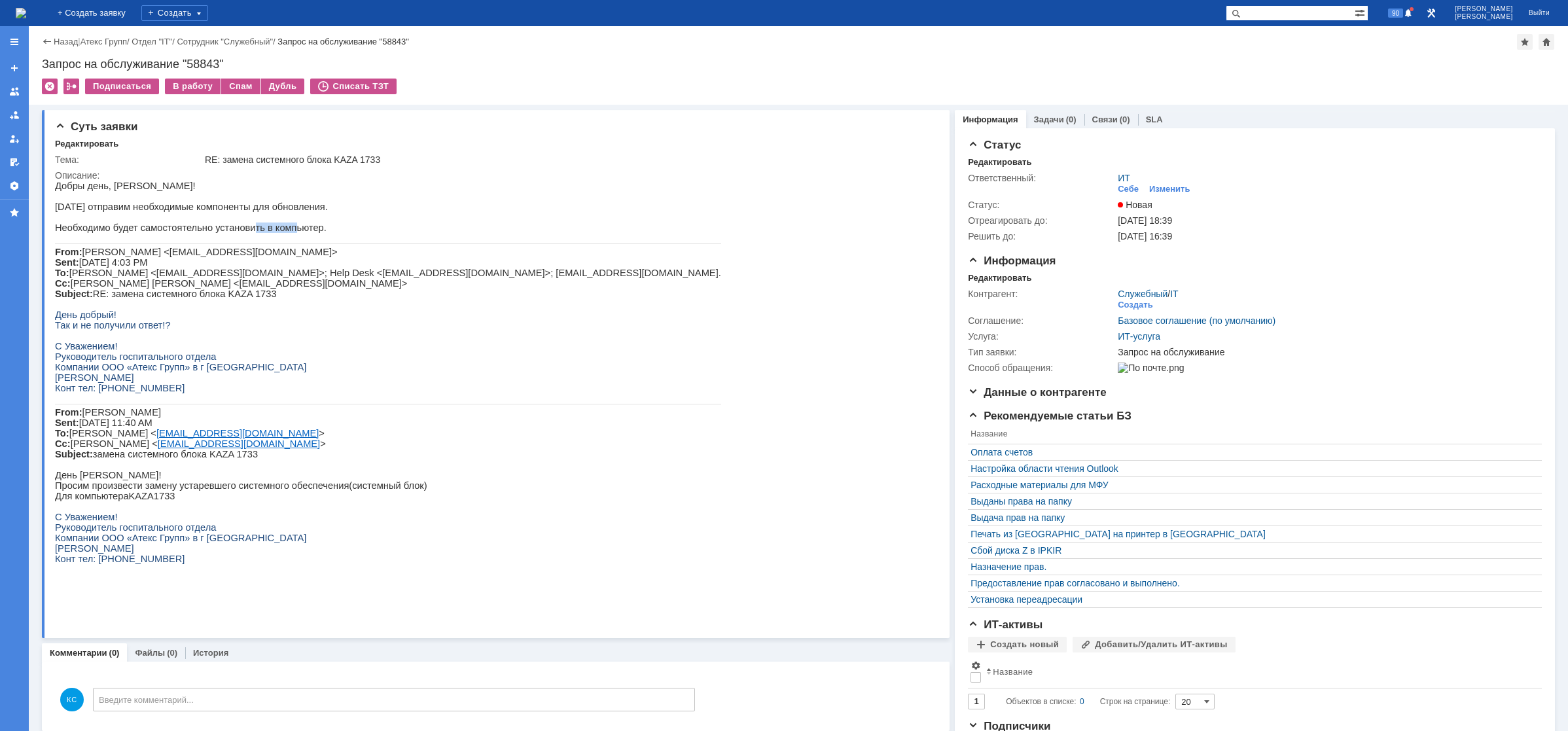
click at [279, 233] on p "Необходимо будет самостоятельно установить в компьютер." at bounding box center [388, 228] width 666 height 10
click at [27, 15] on img at bounding box center [21, 13] width 10 height 10
